Goal: Use online tool/utility: Utilize a website feature to perform a specific function

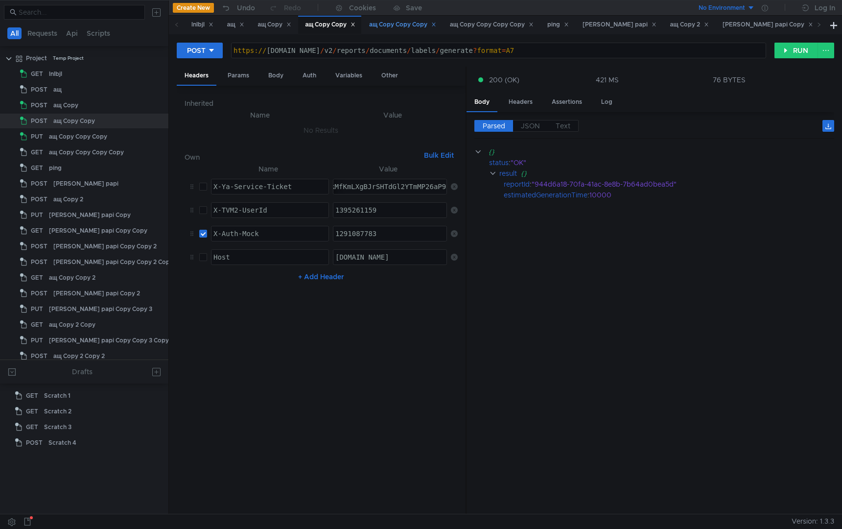
click at [394, 25] on div "ащ Copy Copy Copy" at bounding box center [402, 25] width 67 height 10
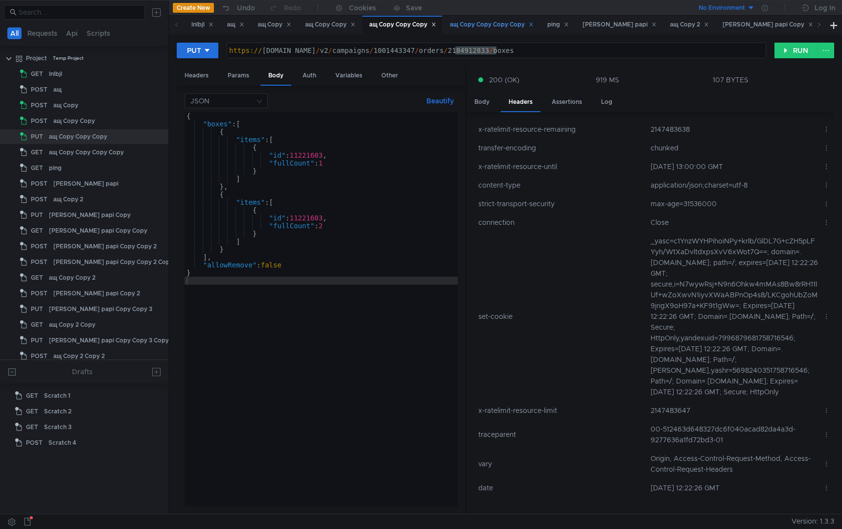
click at [474, 20] on div "ащ Copy Copy Copy Copy" at bounding box center [492, 25] width 84 height 10
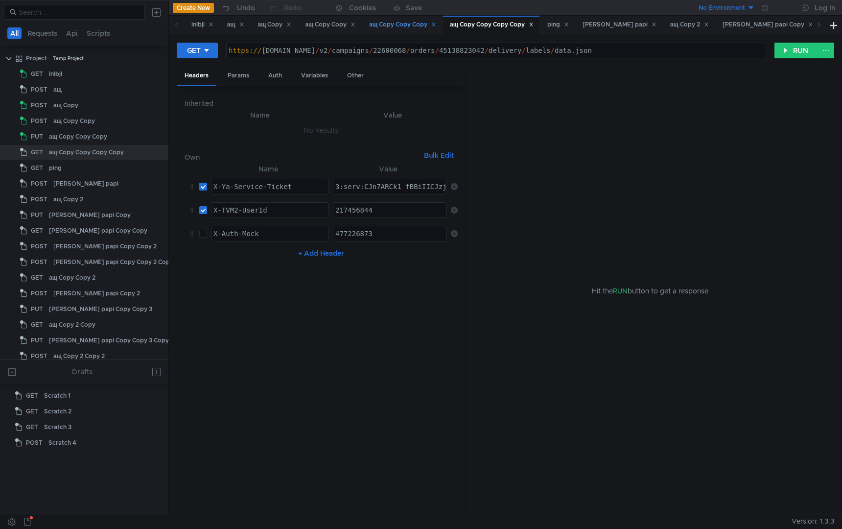
click at [397, 25] on div "ащ Copy Copy Copy" at bounding box center [402, 25] width 67 height 10
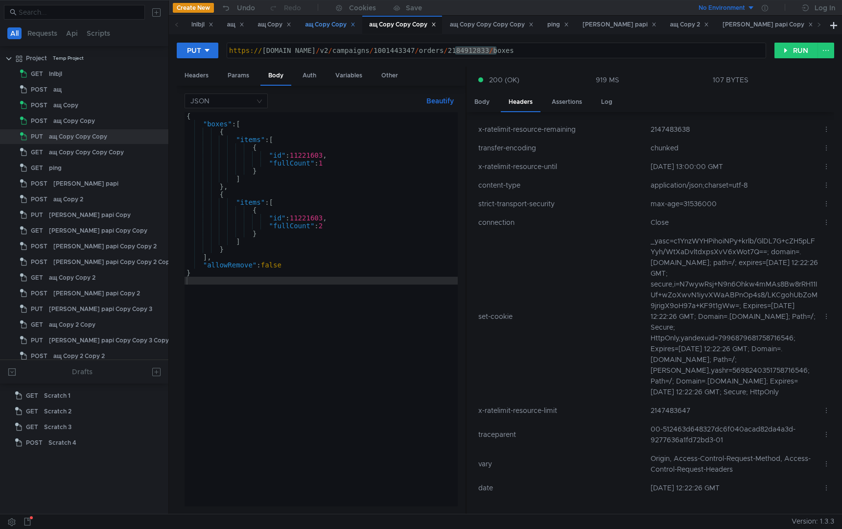
click at [319, 23] on div "ащ Copy Copy" at bounding box center [330, 25] width 50 height 10
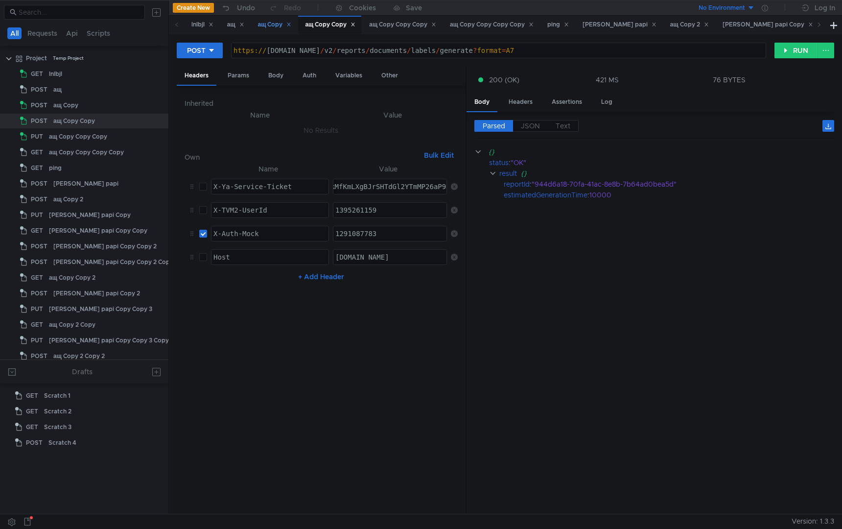
click at [272, 24] on div "ащ Copy" at bounding box center [275, 25] width 34 height 10
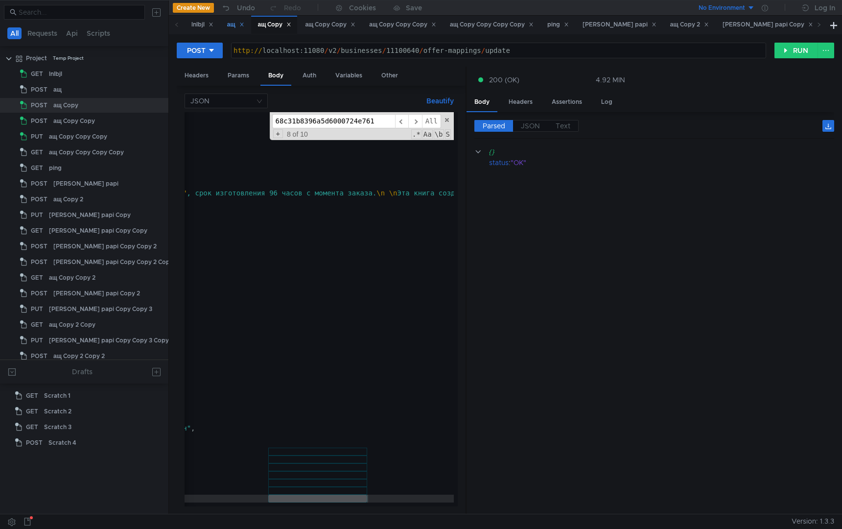
click at [233, 27] on div "ащ" at bounding box center [235, 25] width 17 height 10
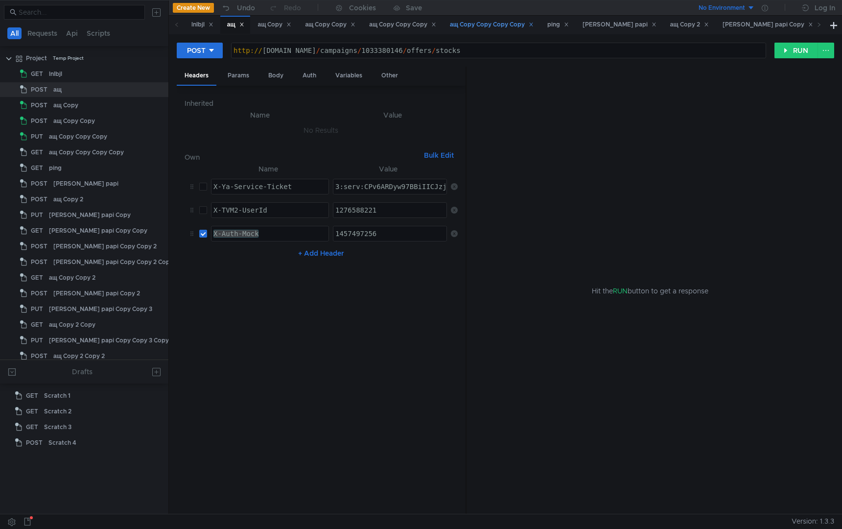
click at [487, 31] on div "ащ Copy Copy Copy Copy" at bounding box center [491, 25] width 96 height 18
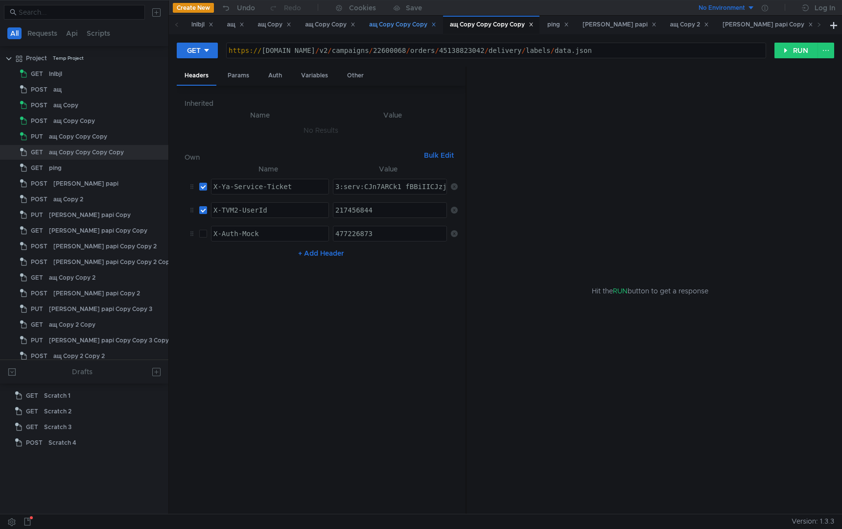
click at [406, 25] on div "ащ Copy Copy Copy" at bounding box center [402, 25] width 67 height 10
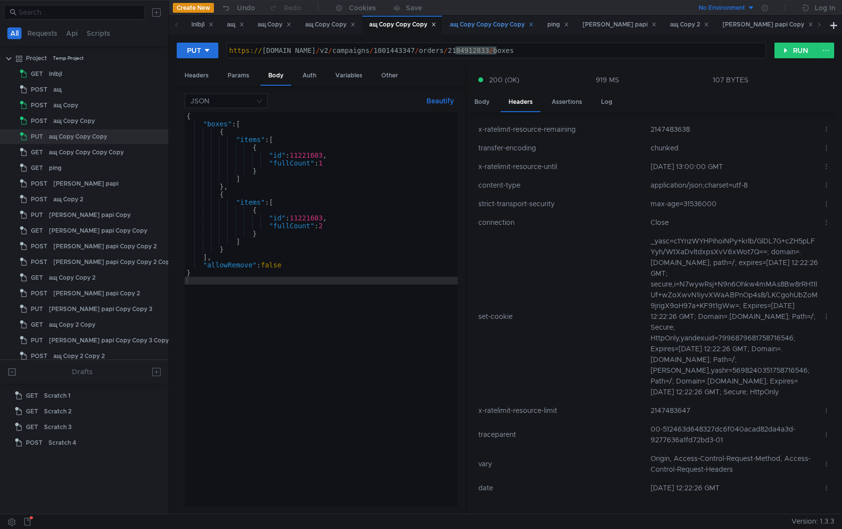
click at [506, 31] on div "ащ Copy Copy Copy Copy" at bounding box center [491, 25] width 96 height 18
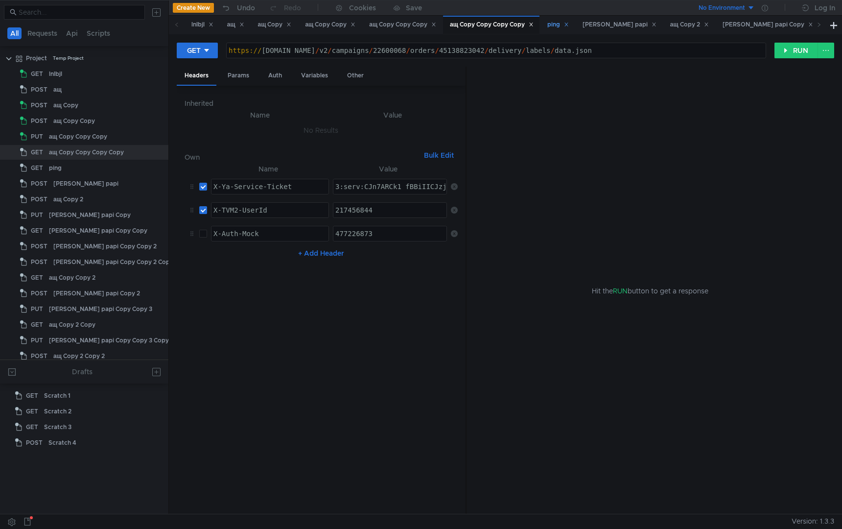
click at [563, 26] on div "ping" at bounding box center [558, 25] width 22 height 10
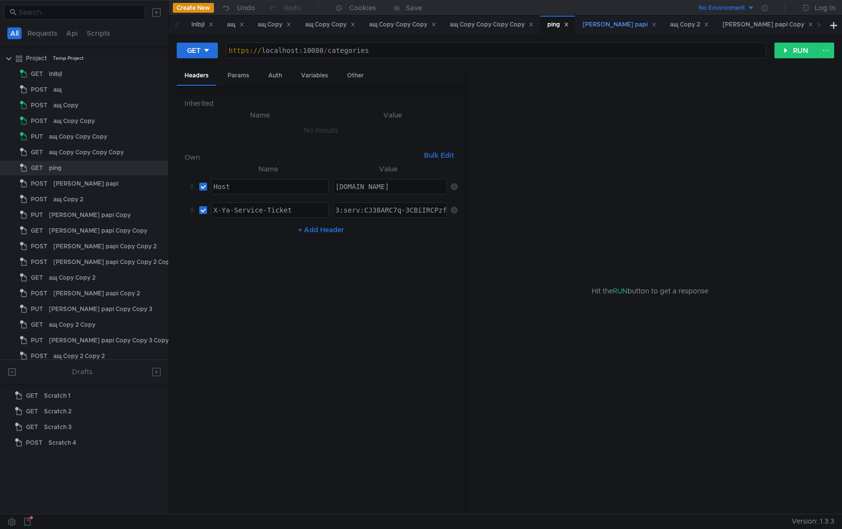
click at [606, 24] on div "[PERSON_NAME] papi" at bounding box center [620, 25] width 74 height 10
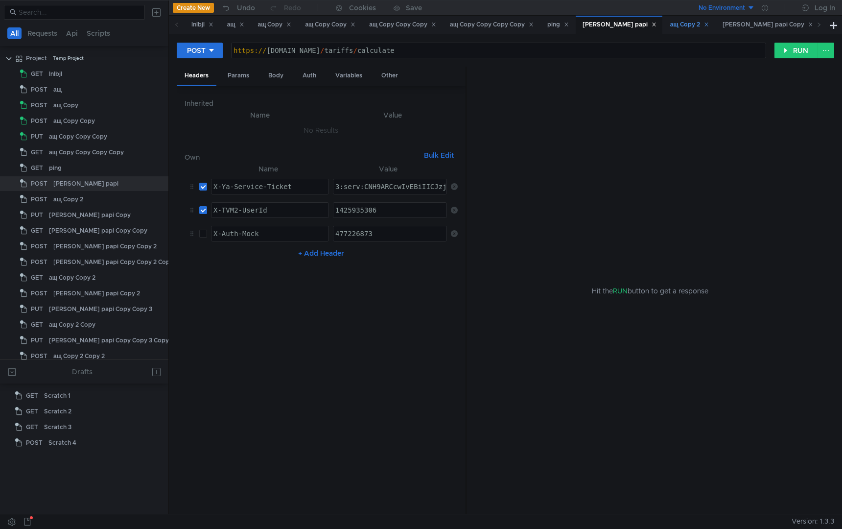
click at [670, 26] on div "ащ Copy 2" at bounding box center [689, 25] width 39 height 10
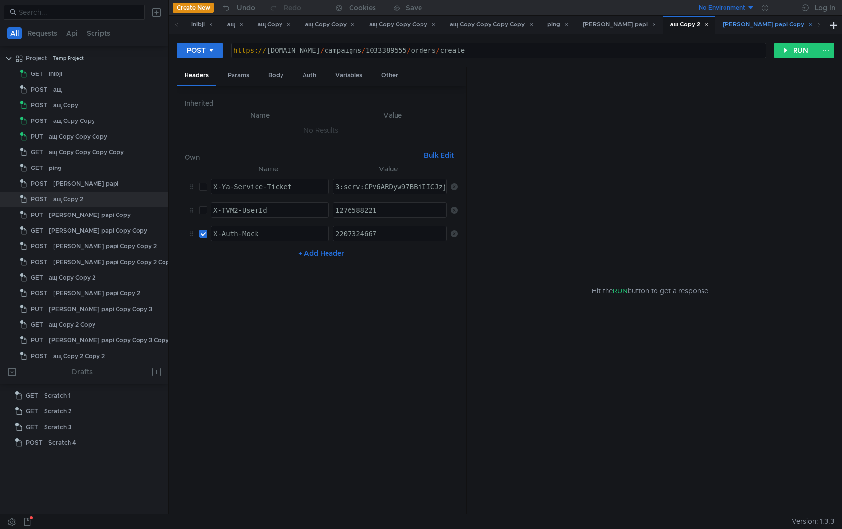
click at [723, 28] on div "[PERSON_NAME] papi Copy" at bounding box center [768, 25] width 91 height 10
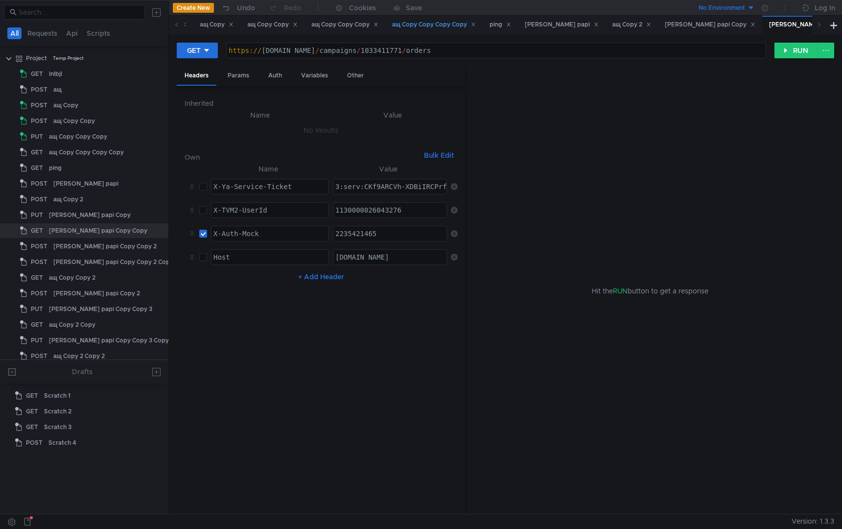
click at [444, 29] on div "ащ Copy Copy Copy Copy" at bounding box center [434, 25] width 84 height 10
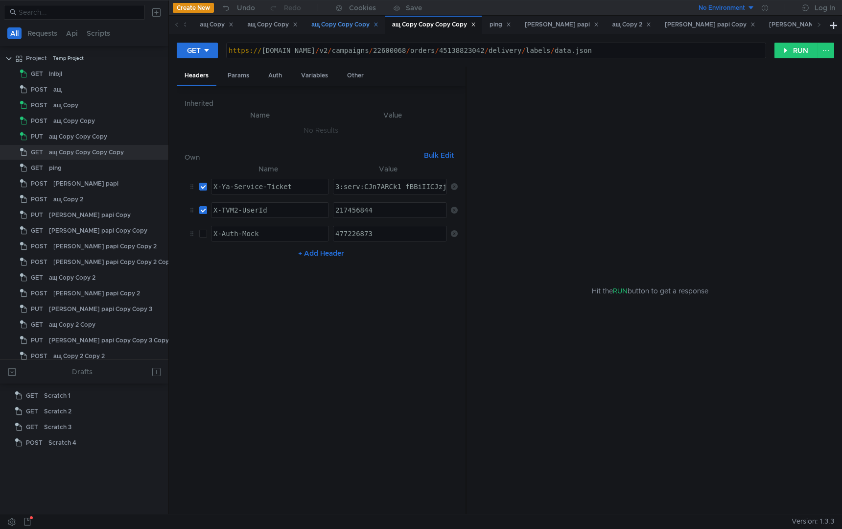
click at [363, 28] on div "ащ Copy Copy Copy" at bounding box center [344, 25] width 67 height 10
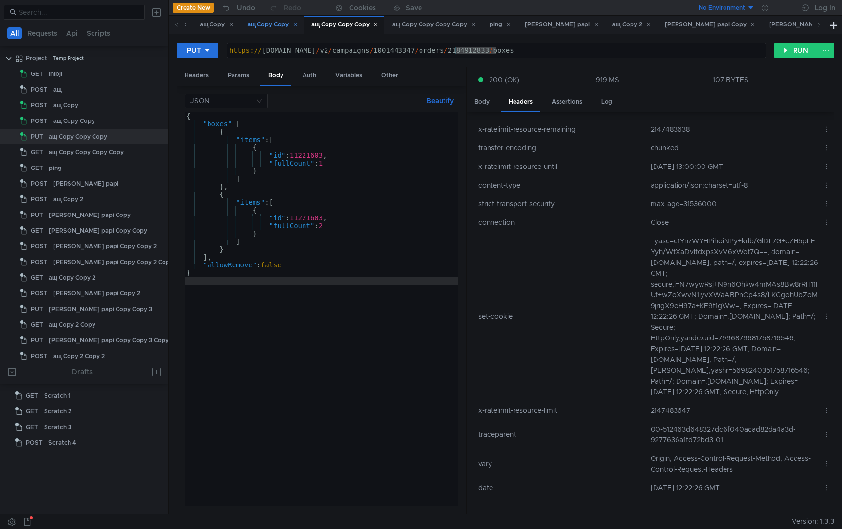
click at [282, 25] on div "ащ Copy Copy" at bounding box center [272, 25] width 50 height 10
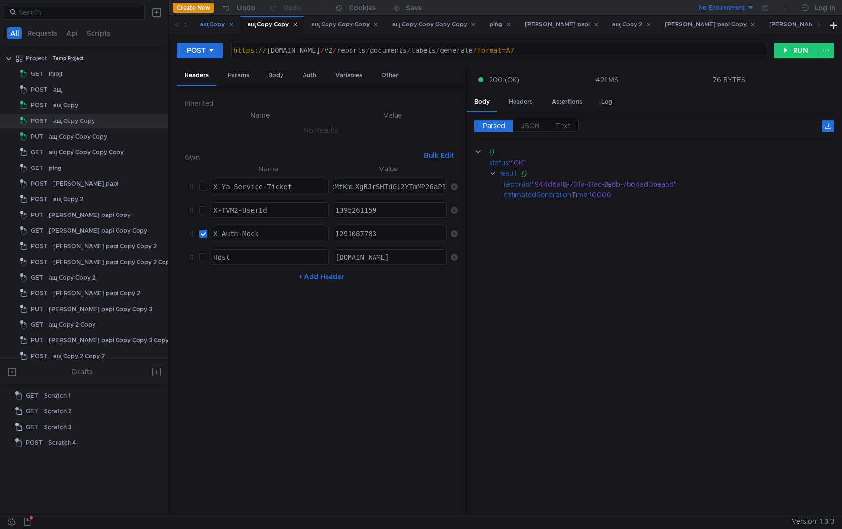
click at [220, 24] on div "ащ Copy" at bounding box center [217, 25] width 34 height 10
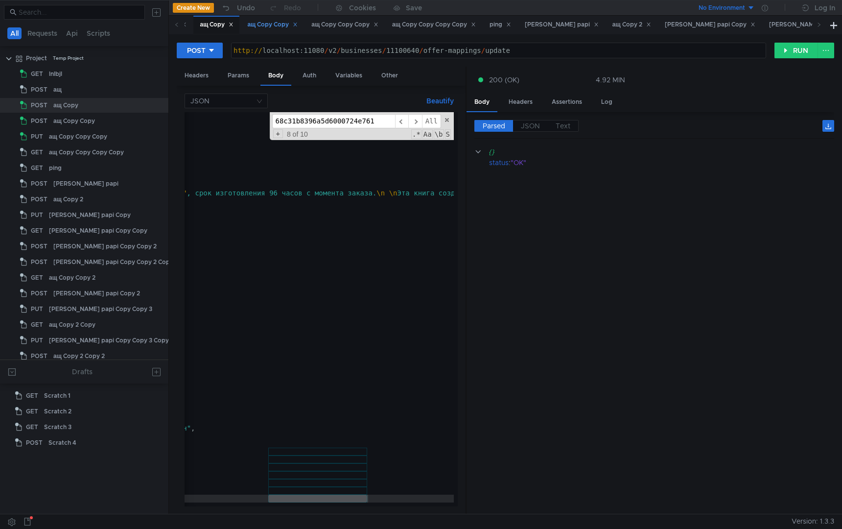
click at [270, 27] on div "ащ Copy Copy" at bounding box center [272, 25] width 50 height 10
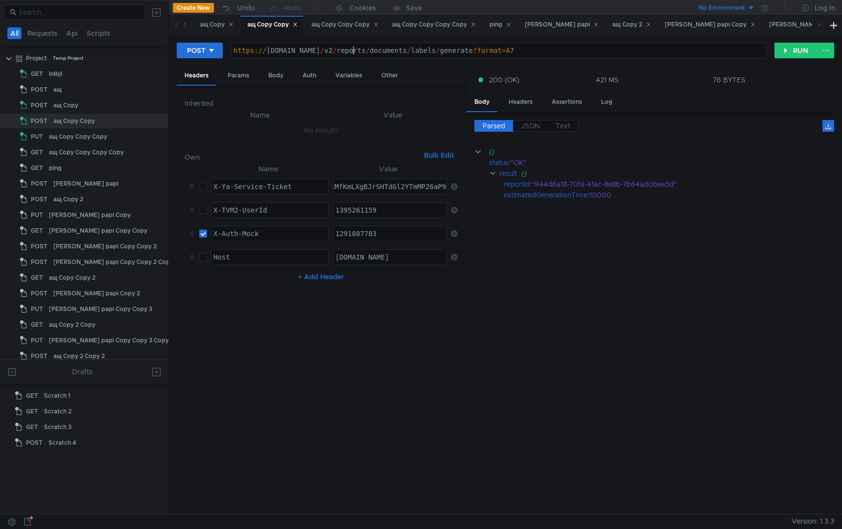
click at [354, 51] on div "https:// [DOMAIN_NAME] / v2 / reports / documents / labels / generate ? format …" at bounding box center [499, 58] width 534 height 23
click at [353, 51] on div "https:// [DOMAIN_NAME] / v2 / reports / documents / labels / generate ? format …" at bounding box center [499, 58] width 534 height 23
type textarea "[URL][DOMAIN_NAME]"
click at [202, 189] on input "checkbox" at bounding box center [203, 187] width 8 height 8
checkbox input "true"
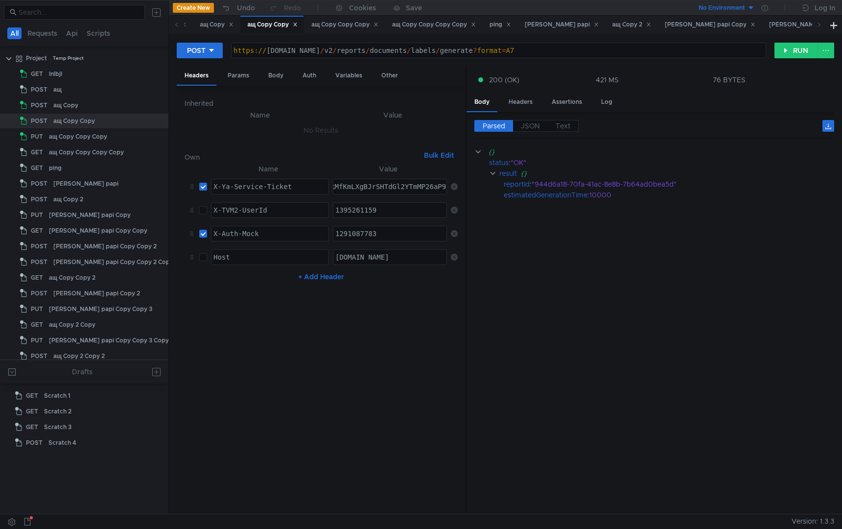
click at [204, 205] on label at bounding box center [203, 210] width 8 height 11
checkbox input "true"
click at [204, 233] on input "checkbox" at bounding box center [203, 234] width 8 height 8
checkbox input "false"
click at [271, 74] on div "Body" at bounding box center [275, 76] width 31 height 18
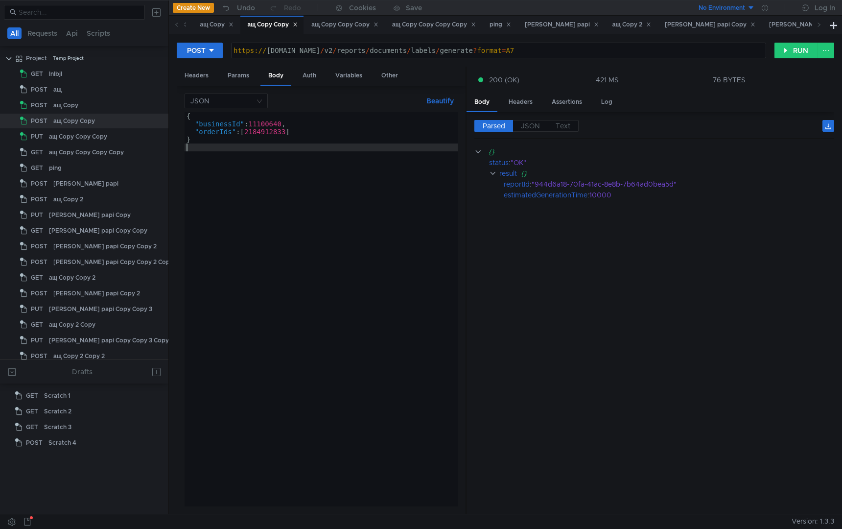
click at [319, 192] on div "{ "businessId" : 11100640 , "orderIds" : [ 2184912833 ] }" at bounding box center [321, 317] width 273 height 410
click at [259, 128] on div "{ "businessId" : 11100640 , "orderIds" : [ 2184912833 ] }" at bounding box center [321, 317] width 273 height 410
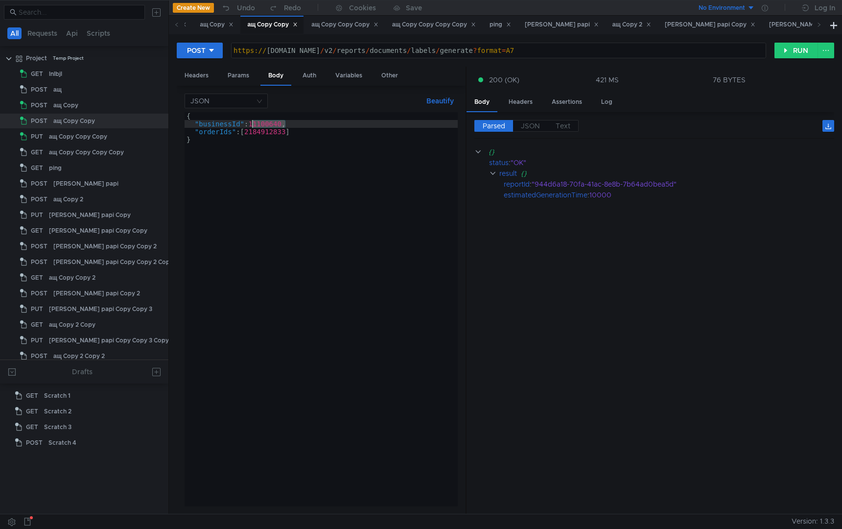
paste textarea "21031"
click at [277, 132] on div "{ "businessId" : 111021031 , "orderIds" : [ 2184912833 ] }" at bounding box center [321, 317] width 273 height 410
paste textarea "49037302081"
type textarea ""orderIds": [49037302081]"
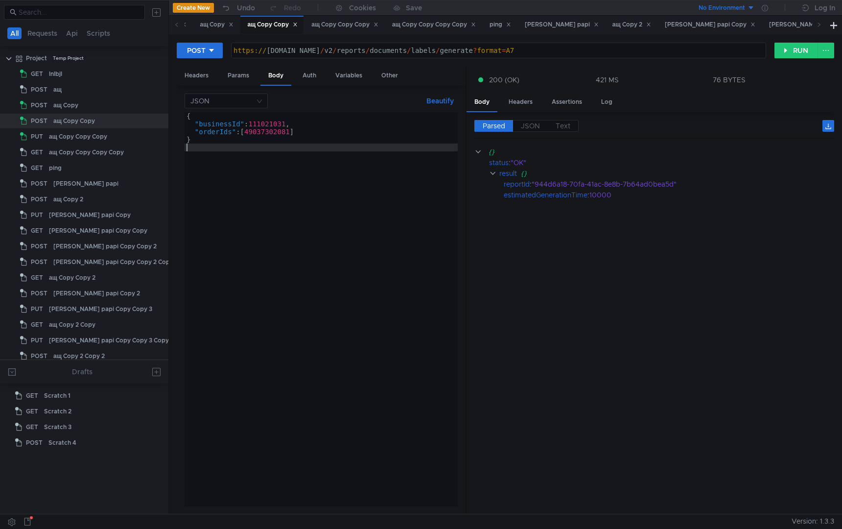
click at [282, 222] on div "{ "businessId" : 111021031 , "orderIds" : [ 49037302081 ] }" at bounding box center [321, 317] width 273 height 410
click at [792, 49] on button "RUN" at bounding box center [797, 51] width 44 height 16
click at [200, 77] on div "Headers" at bounding box center [197, 76] width 40 height 18
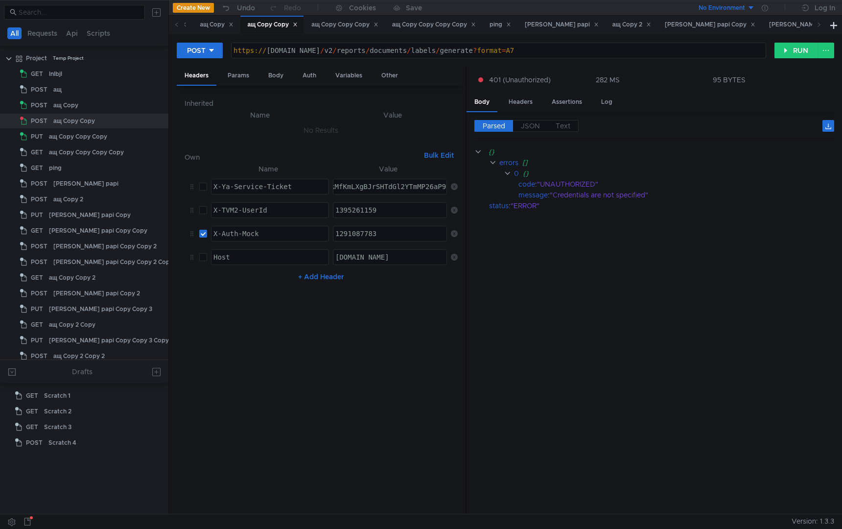
click at [199, 190] on input "checkbox" at bounding box center [203, 187] width 8 height 8
checkbox input "true"
click at [206, 208] on input "checkbox" at bounding box center [203, 210] width 8 height 8
checkbox input "true"
click at [204, 234] on input "checkbox" at bounding box center [203, 234] width 8 height 8
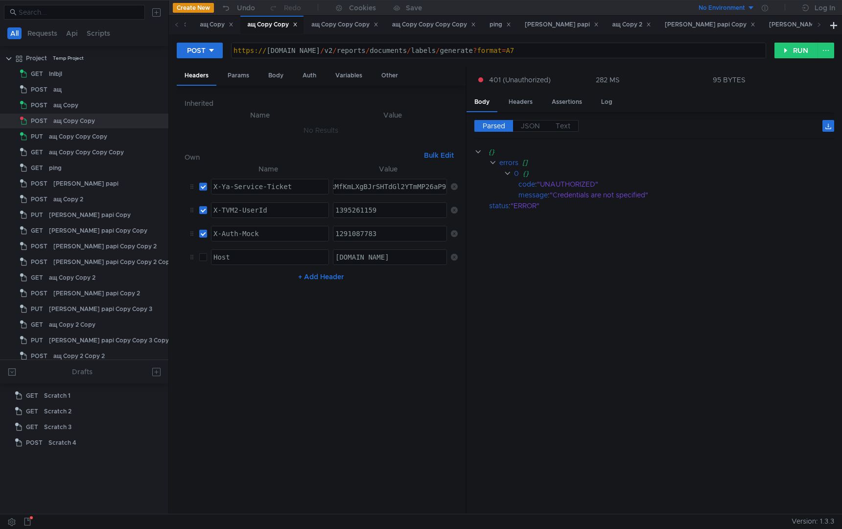
checkbox input "false"
click at [793, 56] on button "RUN" at bounding box center [797, 51] width 44 height 16
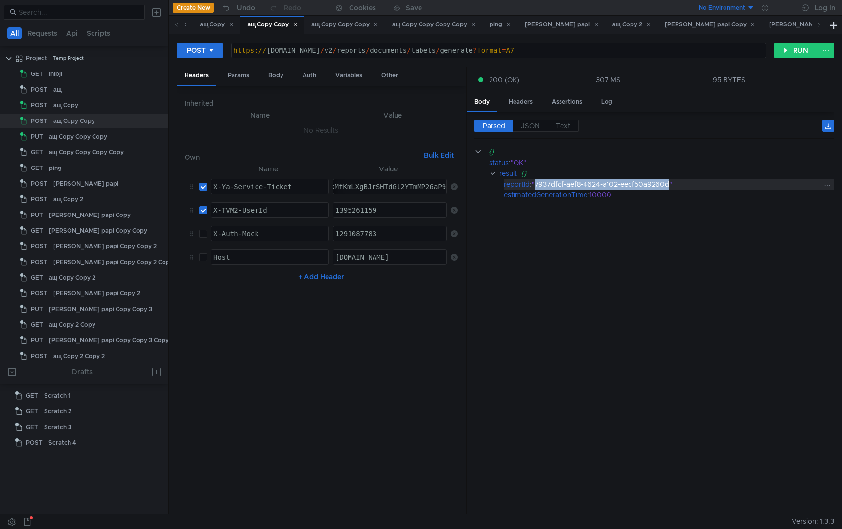
drag, startPoint x: 536, startPoint y: 182, endPoint x: 671, endPoint y: 185, distance: 135.6
click at [671, 185] on div ""7937dfcf-aef8-4624-a102-eecf50a9260d"" at bounding box center [677, 184] width 290 height 11
copy div "7937dfcf-aef8-4624-a102-eecf50a9260d"
click at [268, 81] on div "Body" at bounding box center [275, 76] width 31 height 18
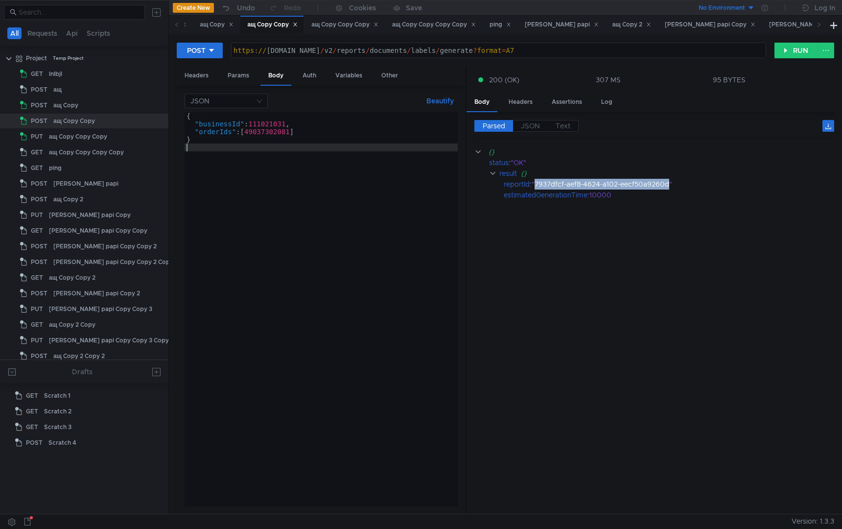
click at [291, 162] on div "{ "businessId" : 111021031 , "orderIds" : [ 49037302081 ] }" at bounding box center [321, 317] width 273 height 410
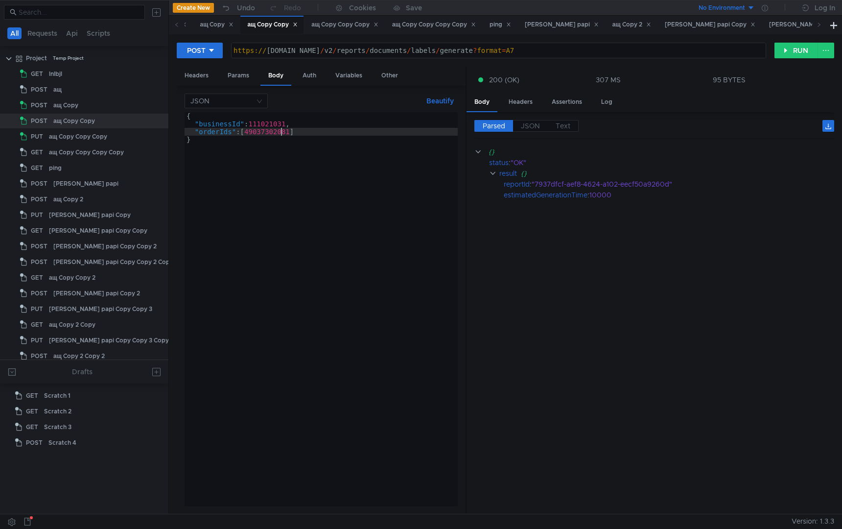
click at [281, 133] on div "{ "businessId" : 111021031 , "orderIds" : [ 49037302081 ] }" at bounding box center [321, 317] width 273 height 410
type textarea ""orderIds": [49037302081]"
click at [281, 133] on div "{ "businessId" : 111021031 , "orderIds" : [ 49037302081 ] }" at bounding box center [321, 317] width 273 height 410
click at [370, 53] on div "https:// [DOMAIN_NAME] / v2 / reports / documents / labels / generate ? format …" at bounding box center [499, 58] width 534 height 23
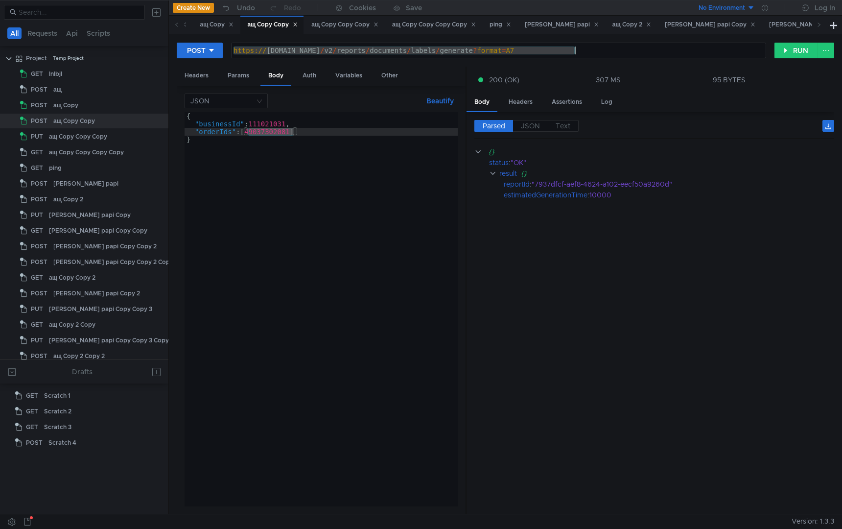
click at [214, 234] on div "{ "businessId" : 111021031 , "orderIds" : [ 49037302081 ] }" at bounding box center [321, 317] width 273 height 410
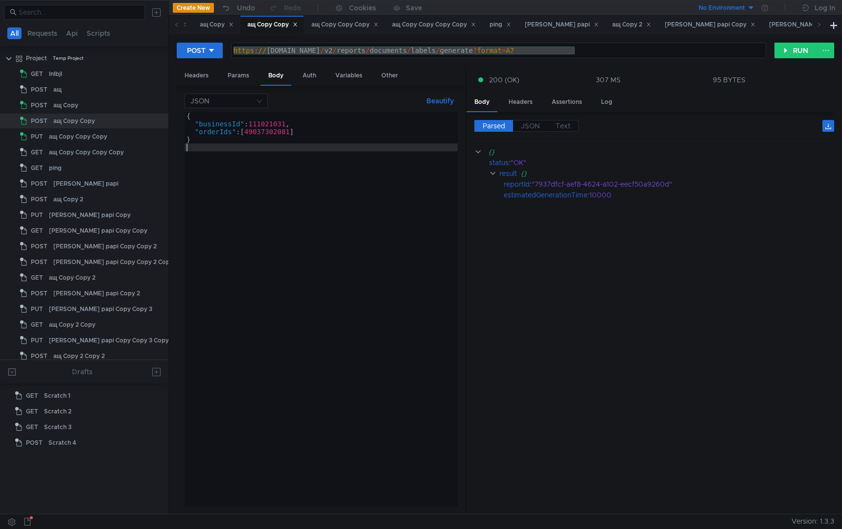
type textarea "}"
